Goal: Task Accomplishment & Management: Manage account settings

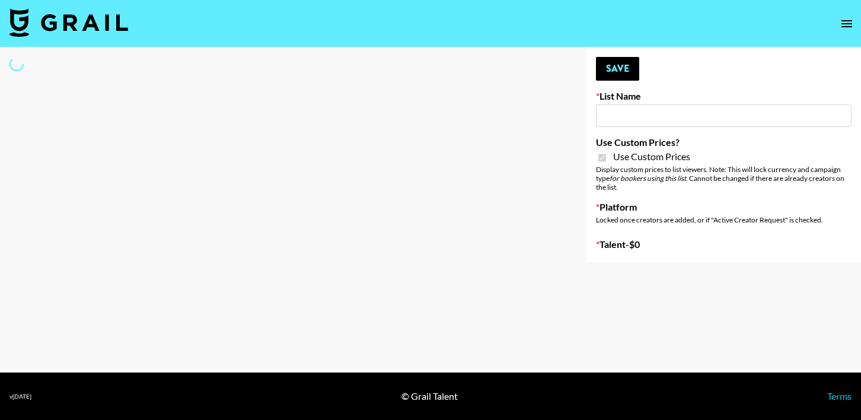
type input "Hume IG (19th Aug)"
checkbox input "true"
select select "Brand"
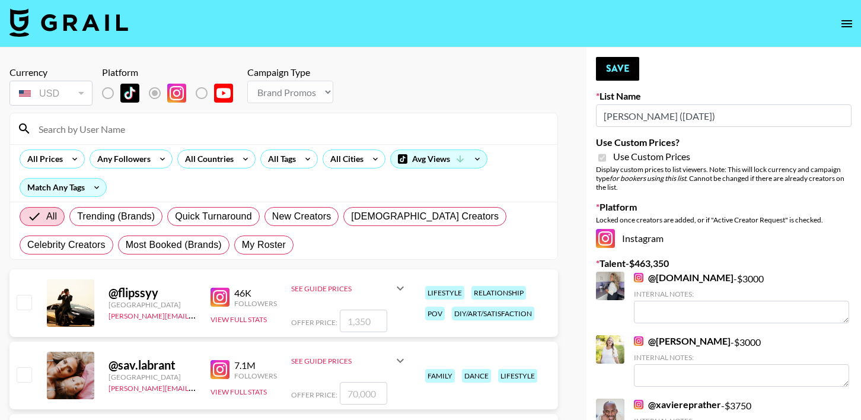
click at [187, 138] on div at bounding box center [283, 128] width 547 height 31
click at [190, 126] on input at bounding box center [290, 128] width 519 height 19
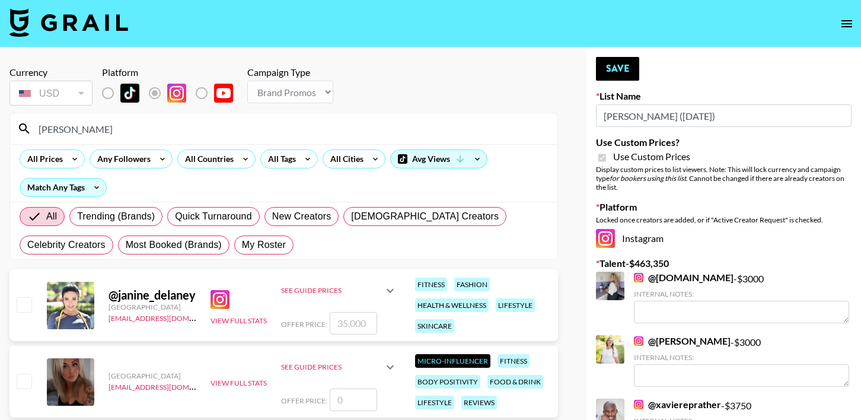
type input "janine"
click at [357, 321] on input "number" at bounding box center [353, 323] width 47 height 23
click at [362, 321] on input "number" at bounding box center [353, 323] width 47 height 23
type input "3"
checkbox input "true"
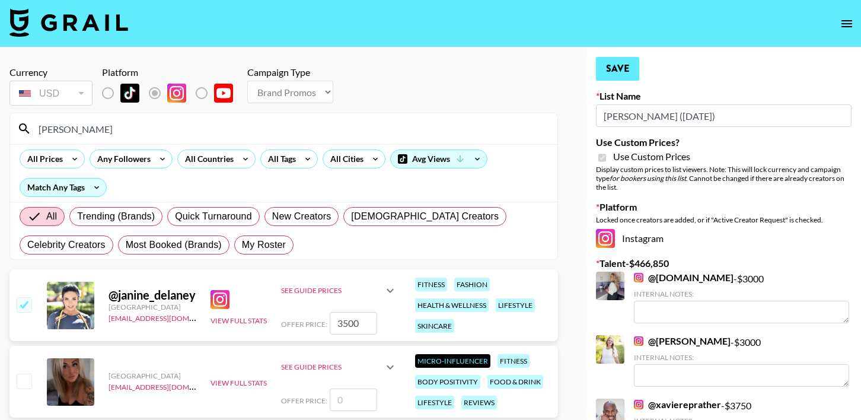
type input "3500"
click at [602, 59] on button "Save" at bounding box center [617, 69] width 43 height 24
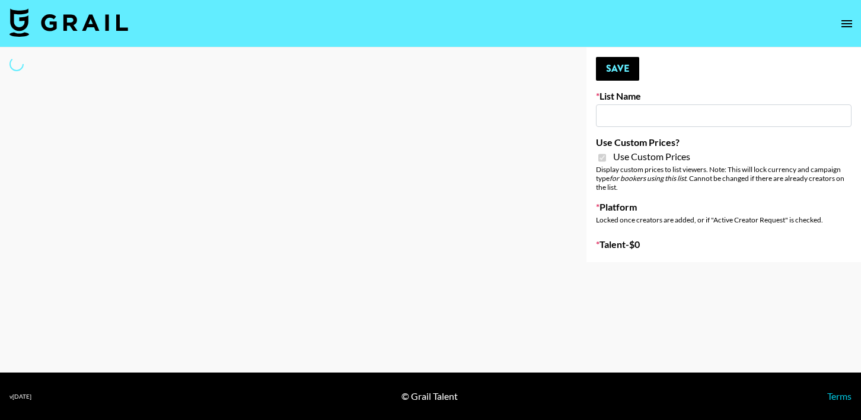
type input "Mountain Dew ([DATE])"
checkbox input "true"
select select "Brand"
type input "Liquid Brands (19th Aug)"
checkbox input "true"
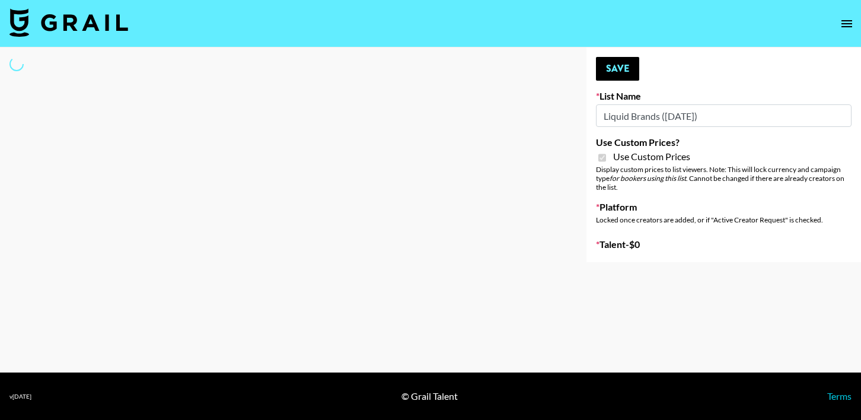
select select "Brand"
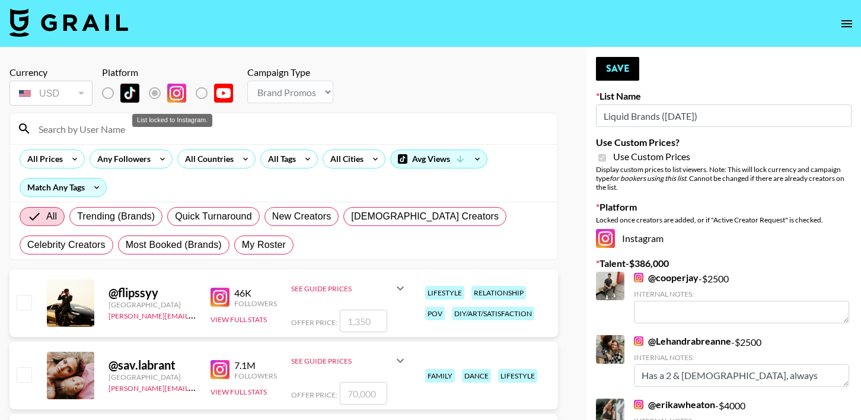
click at [194, 129] on input at bounding box center [290, 128] width 519 height 19
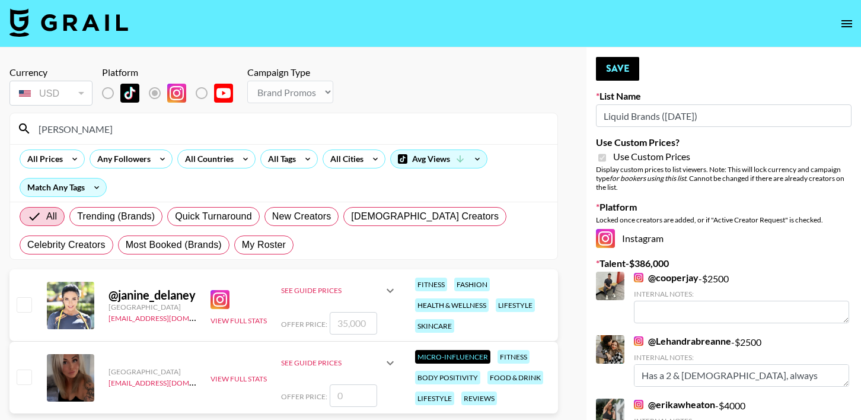
type input "janine"
click at [31, 299] on input "checkbox" at bounding box center [24, 304] width 14 height 14
checkbox input "true"
click at [346, 327] on input "35000" at bounding box center [353, 323] width 47 height 23
click at [354, 325] on input "35000" at bounding box center [353, 323] width 47 height 23
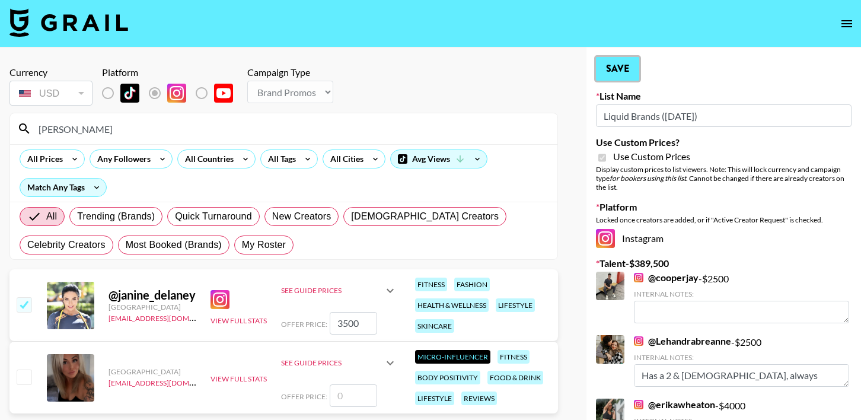
click at [625, 78] on button "Save" at bounding box center [617, 69] width 43 height 24
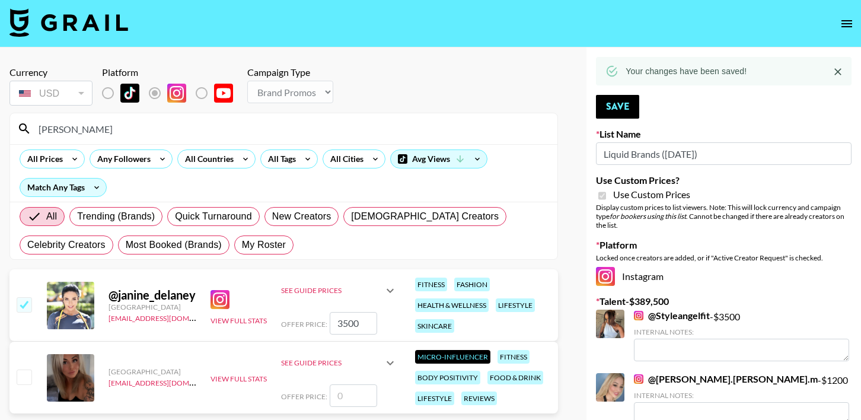
drag, startPoint x: 345, startPoint y: 325, endPoint x: 336, endPoint y: 327, distance: 9.6
click at [336, 327] on input "3500" at bounding box center [353, 323] width 47 height 23
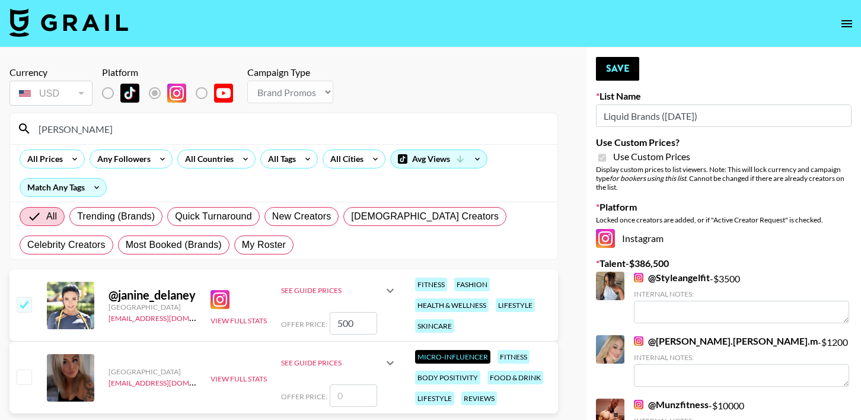
click at [354, 328] on input "500" at bounding box center [353, 323] width 47 height 23
type input "5000"
click at [616, 76] on button "Save" at bounding box center [617, 69] width 43 height 24
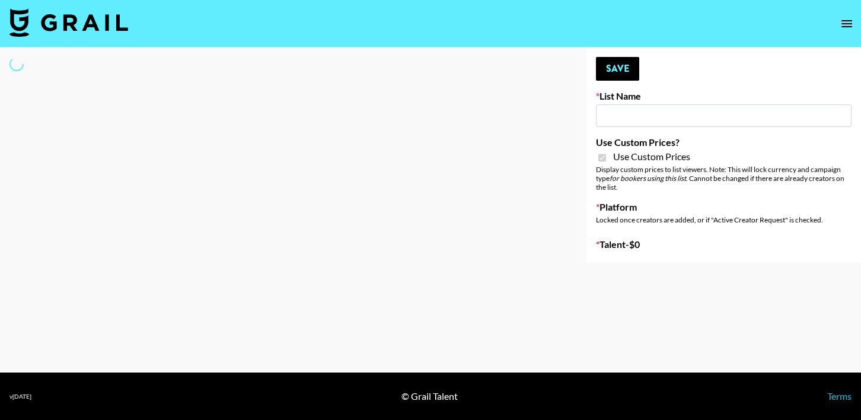
type input "Hume IG (19th Aug)"
checkbox input "true"
select select "Brand"
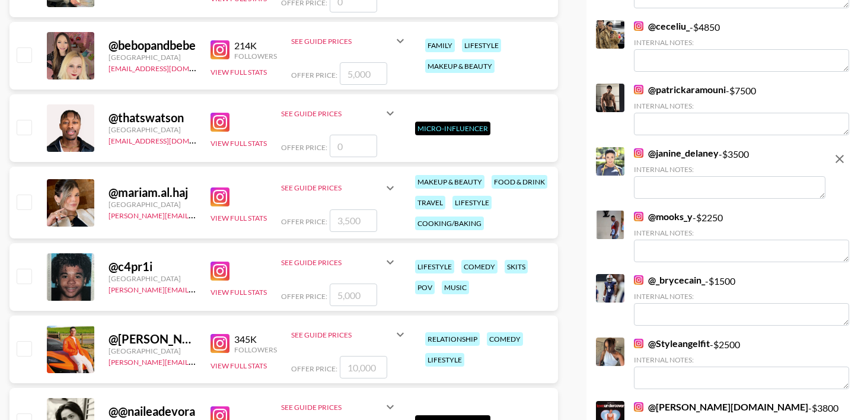
scroll to position [5828, 0]
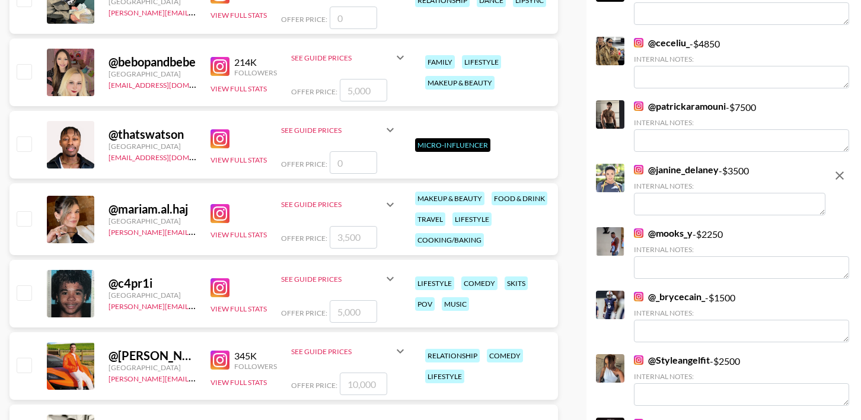
click at [740, 164] on div "@ janine_delaney - $ 3500 Internal Notes:" at bounding box center [729, 190] width 191 height 52
drag, startPoint x: 828, startPoint y: 162, endPoint x: 835, endPoint y: 162, distance: 6.5
click at [829, 164] on button "remove" at bounding box center [839, 176] width 24 height 24
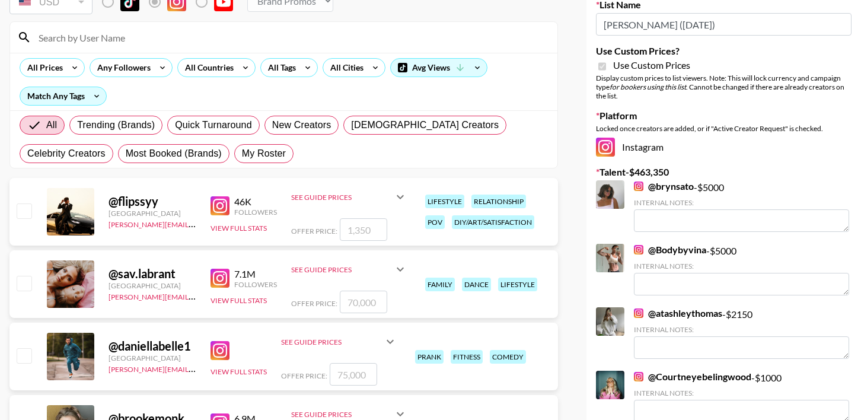
scroll to position [0, 0]
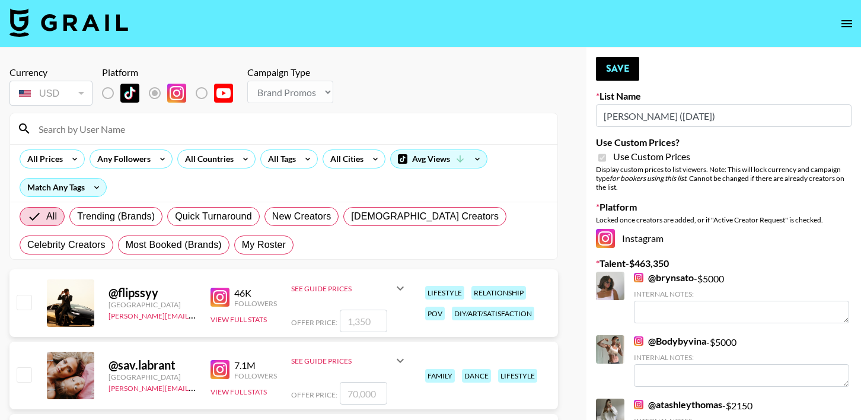
click at [106, 129] on input at bounding box center [290, 128] width 519 height 19
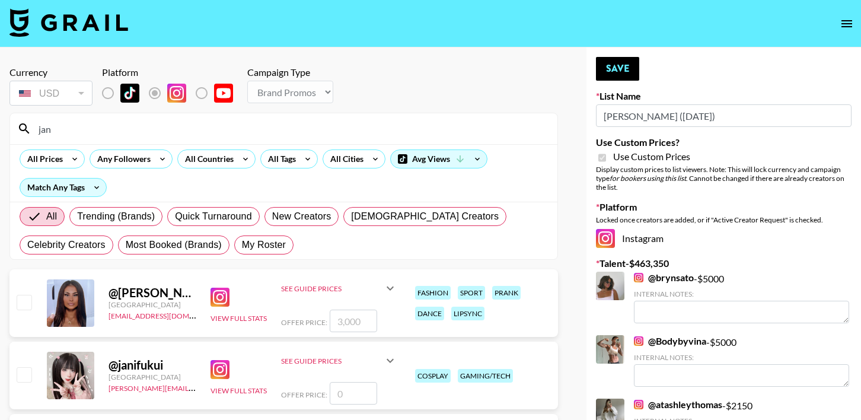
type input "janine"
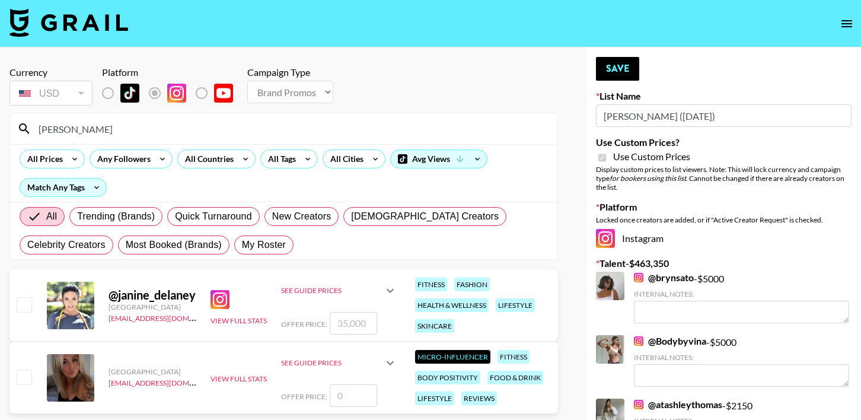
click at [356, 329] on input "number" at bounding box center [353, 323] width 47 height 23
type input "5"
checkbox input "true"
type input "5000"
click at [618, 74] on button "Save" at bounding box center [617, 69] width 43 height 24
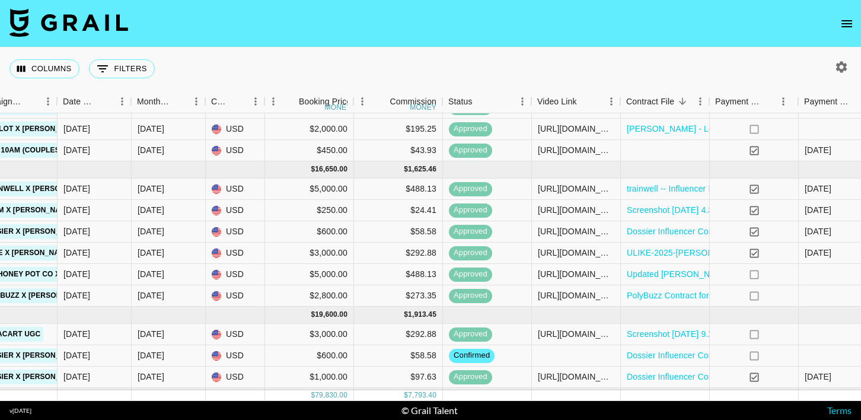
scroll to position [328, 855]
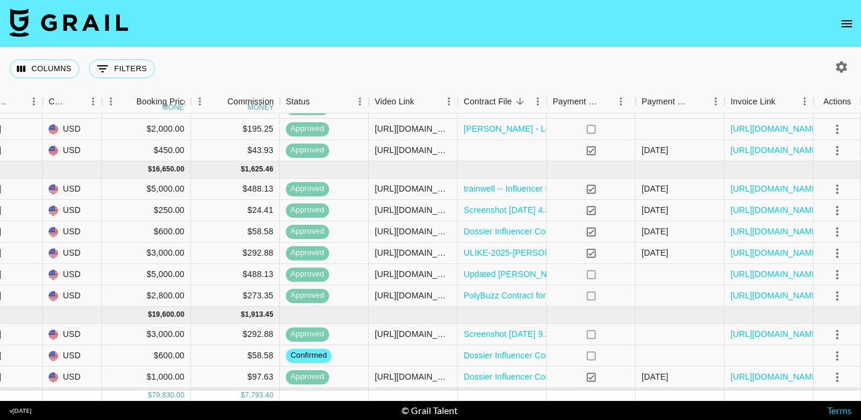
click at [854, 25] on button "open drawer" at bounding box center [847, 24] width 24 height 24
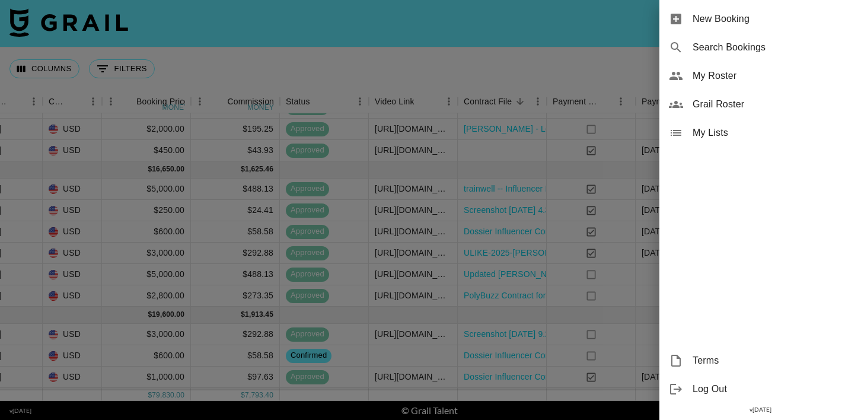
click at [758, 66] on div "My Roster" at bounding box center [760, 76] width 202 height 28
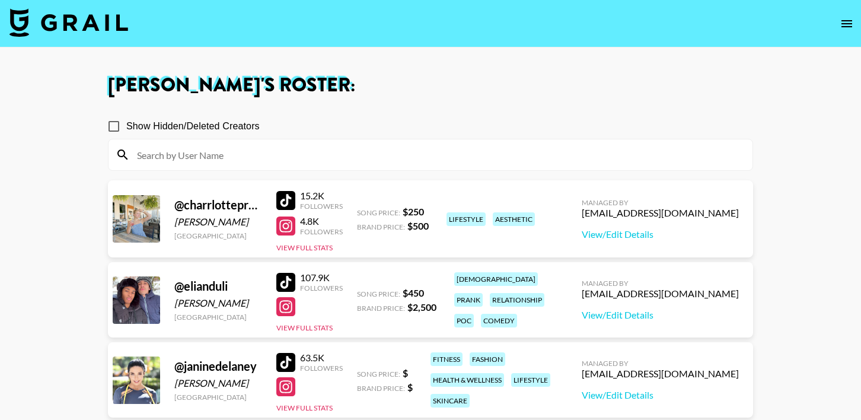
click at [436, 206] on div "@ charrlottepratt Charlotte Pratt United States 15.2K Followers 4.8K Followers …" at bounding box center [430, 218] width 645 height 77
click at [669, 232] on link "View/Edit Details" at bounding box center [659, 234] width 157 height 12
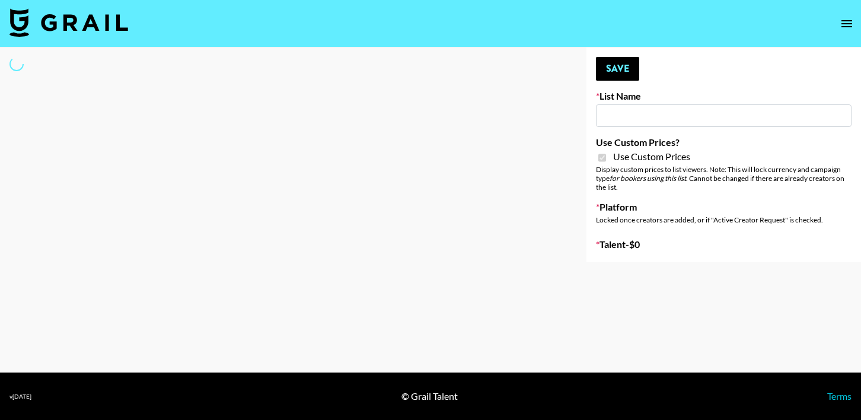
type input "Yumu"
checkbox input "true"
select select "Brand"
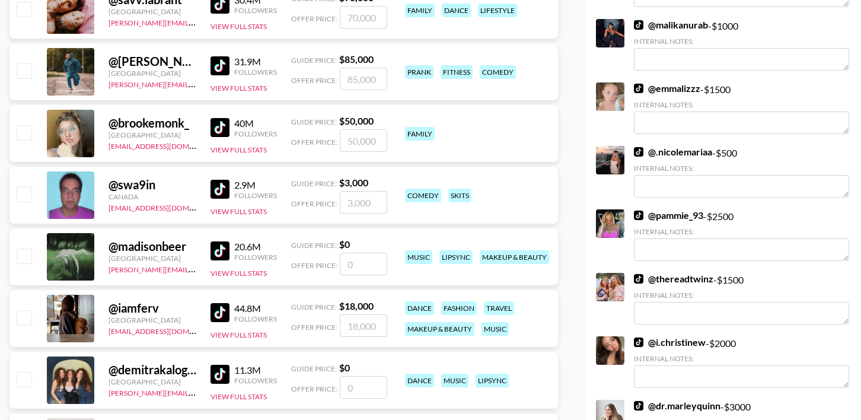
scroll to position [755, 0]
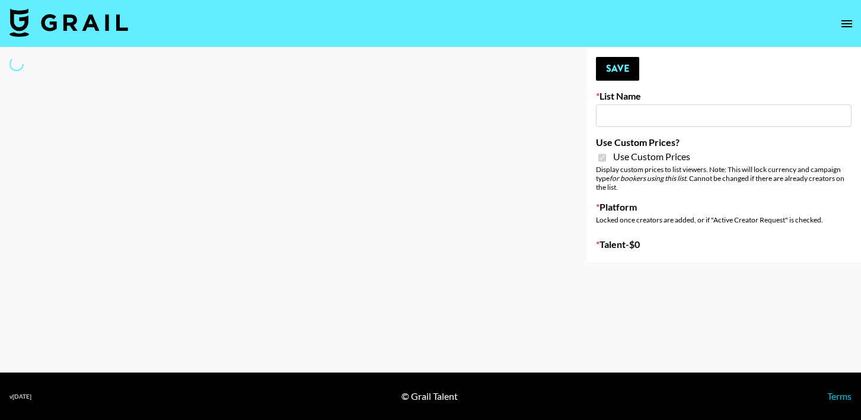
type input "DDG Beauty"
checkbox input "true"
select select "Brand"
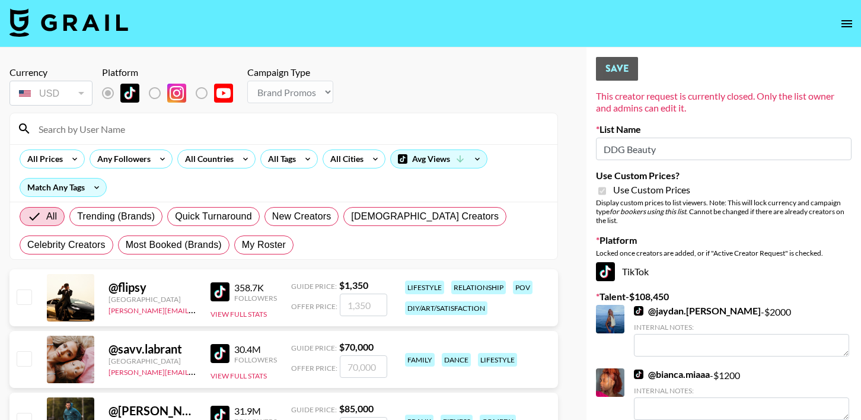
scroll to position [755, 0]
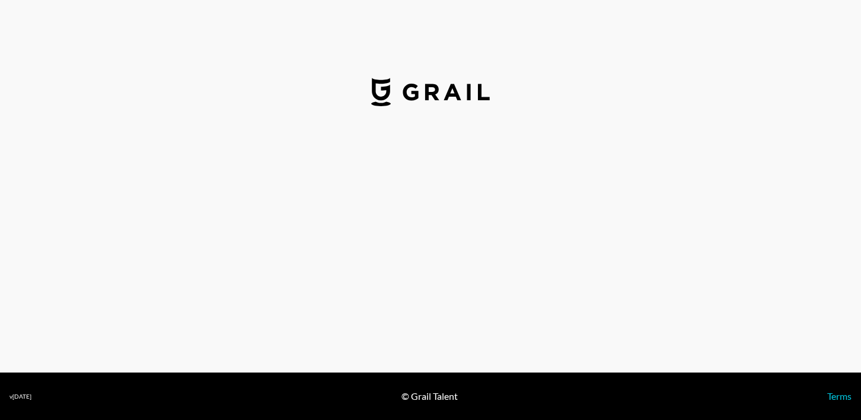
select select "USD"
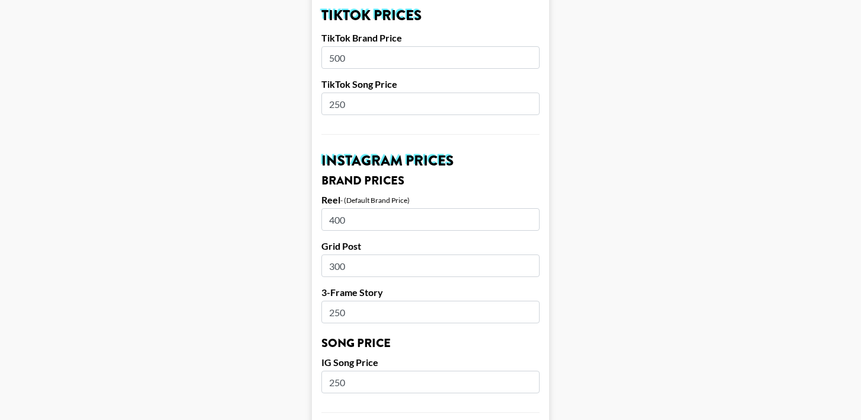
scroll to position [435, 0]
